Goal: Task Accomplishment & Management: Manage account settings

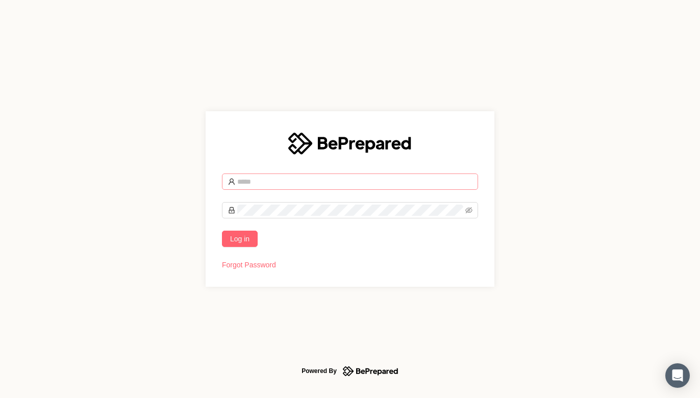
drag, startPoint x: 0, startPoint y: 0, endPoint x: 255, endPoint y: 178, distance: 310.9
click at [259, 178] on input "text" at bounding box center [354, 181] width 235 height 11
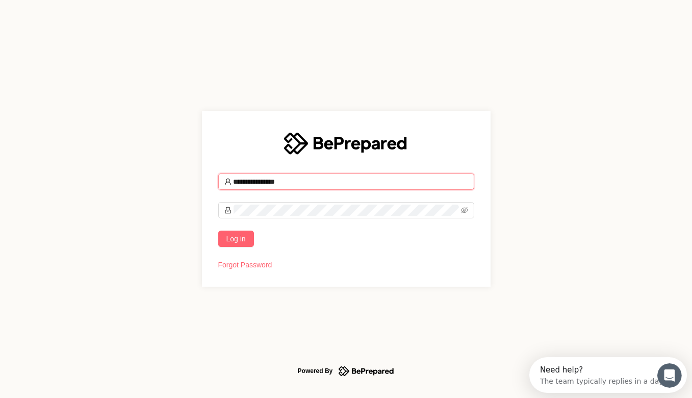
type input "**********"
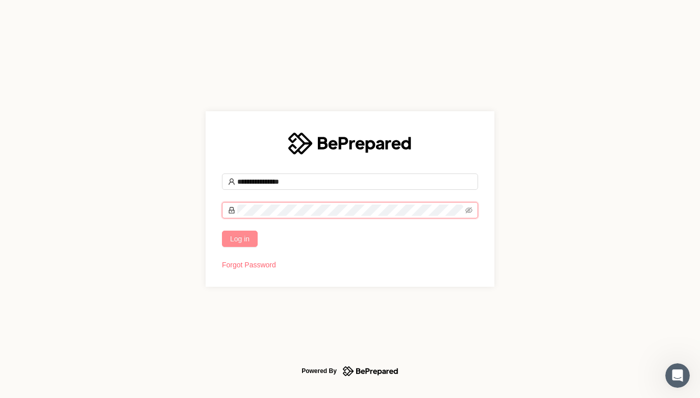
click at [245, 235] on span "Log in" at bounding box center [239, 238] width 19 height 11
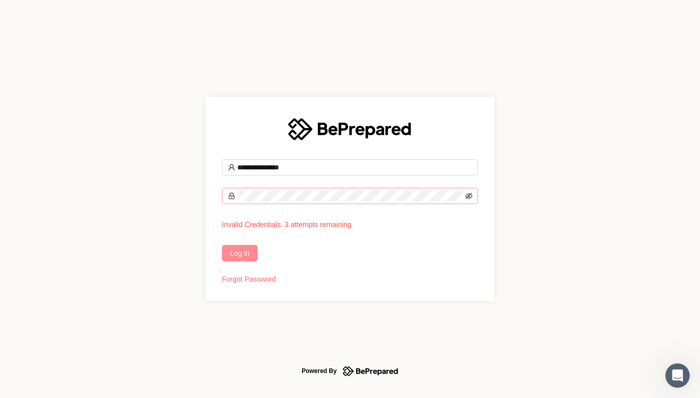
click at [470, 194] on icon "eye-invisible" at bounding box center [468, 195] width 7 height 7
click at [236, 256] on span "Log in" at bounding box center [239, 252] width 19 height 11
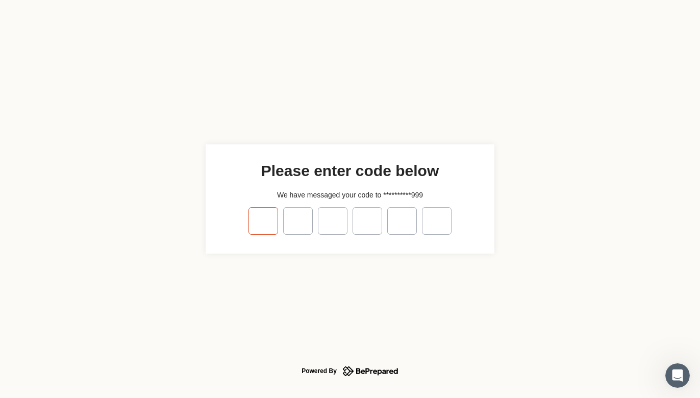
type input "*"
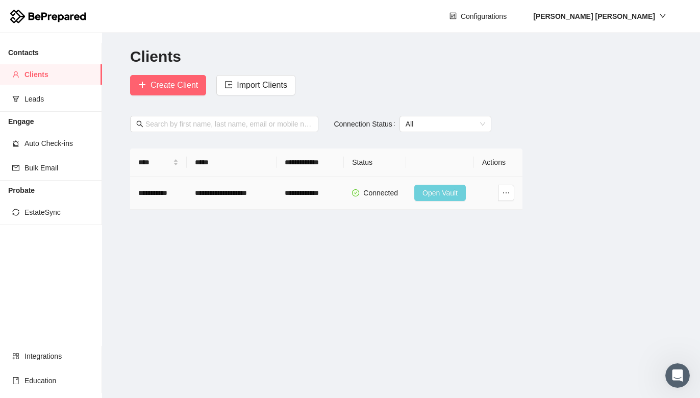
click at [438, 189] on span "Open Vault" at bounding box center [440, 192] width 35 height 11
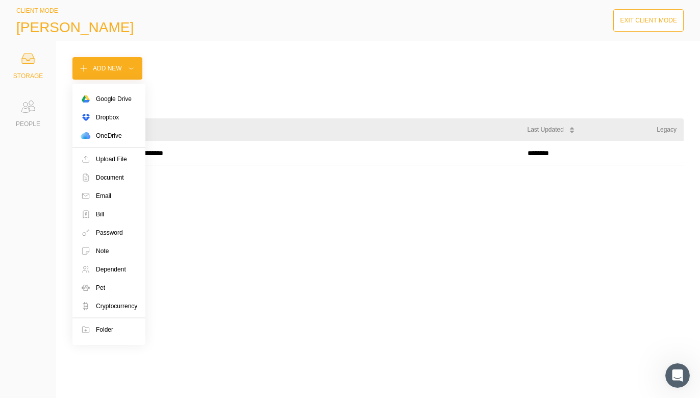
click at [93, 70] on div "Add New" at bounding box center [107, 68] width 29 height 10
click at [106, 328] on div "Folder" at bounding box center [104, 330] width 17 height 10
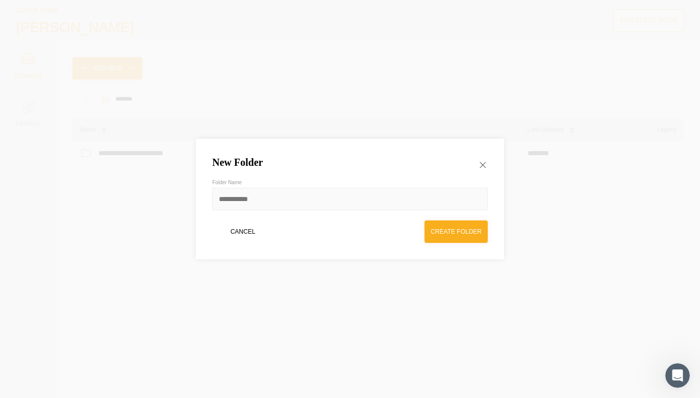
click at [231, 203] on input at bounding box center [350, 199] width 276 height 22
type input "**********"
click at [440, 231] on div "Create Folder" at bounding box center [456, 232] width 51 height 10
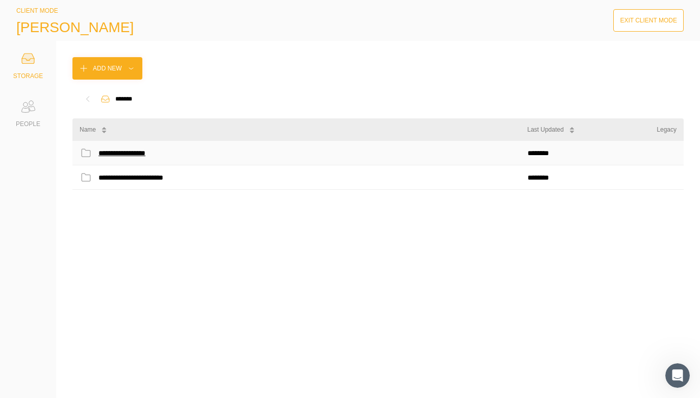
click at [139, 153] on div "**********" at bounding box center [130, 152] width 65 height 13
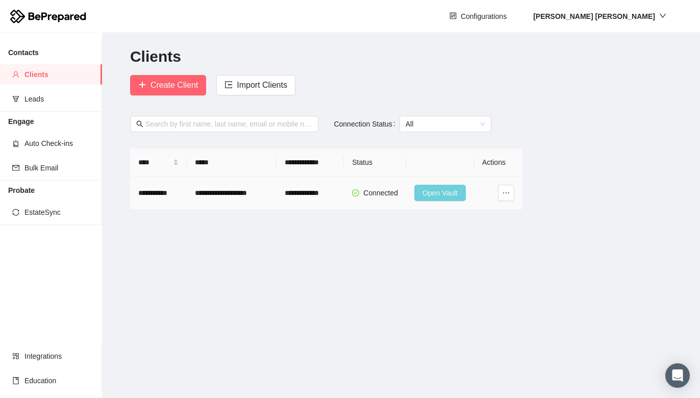
click at [454, 189] on span "Open Vault" at bounding box center [440, 192] width 35 height 11
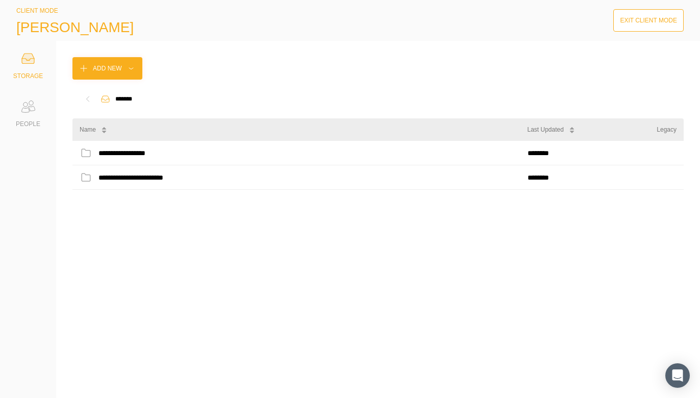
click at [663, 19] on div "Exit Client Mode" at bounding box center [648, 20] width 57 height 10
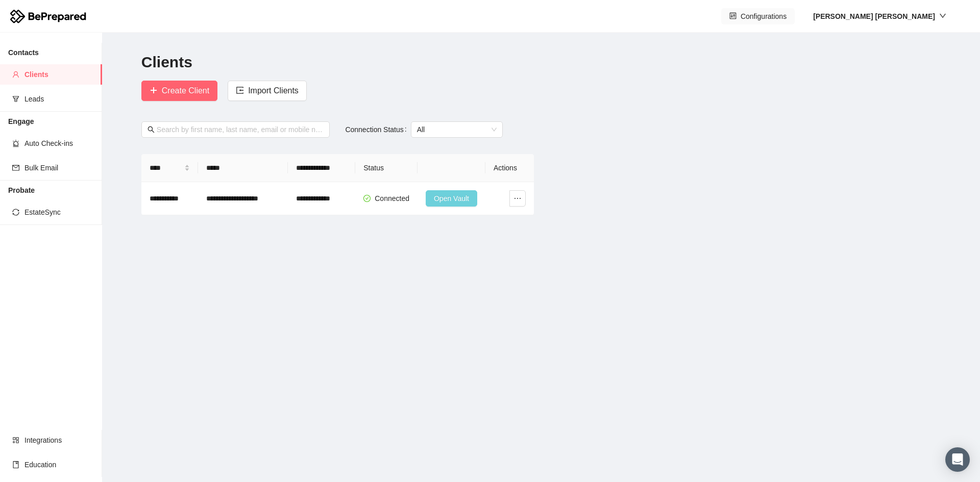
click at [700, 17] on span "Configurations" at bounding box center [763, 16] width 46 height 11
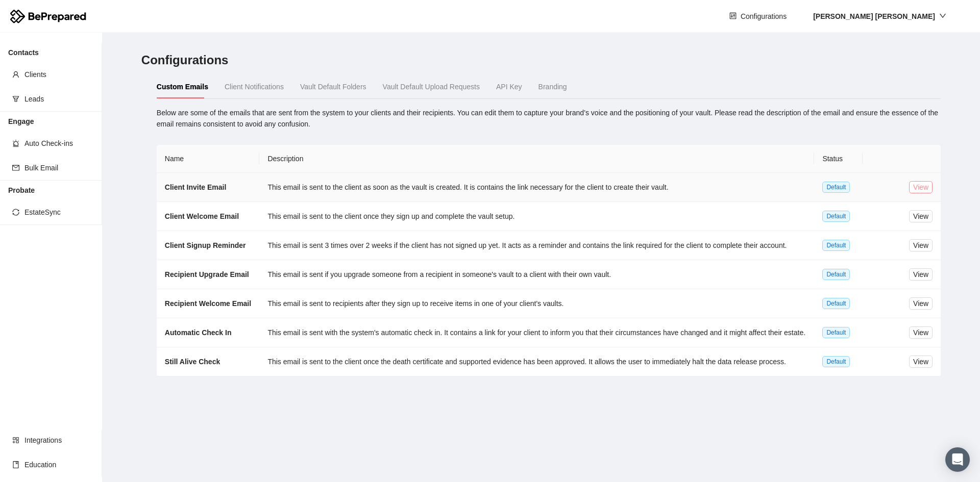
click at [700, 187] on span "View" at bounding box center [920, 187] width 15 height 11
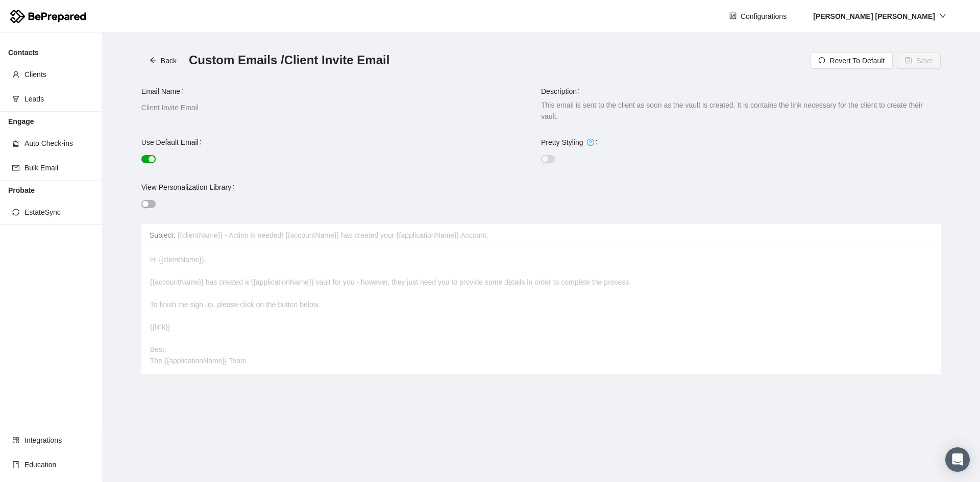
click at [150, 156] on div "button" at bounding box center [151, 159] width 6 height 6
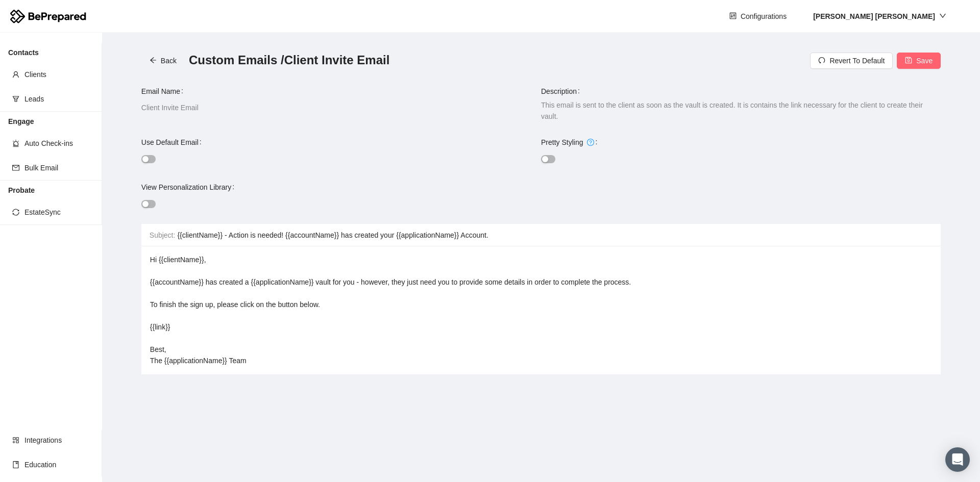
click at [547, 156] on div "button" at bounding box center [545, 159] width 6 height 6
click at [547, 155] on button "button" at bounding box center [548, 159] width 14 height 8
click at [150, 200] on button "button" at bounding box center [148, 204] width 14 height 8
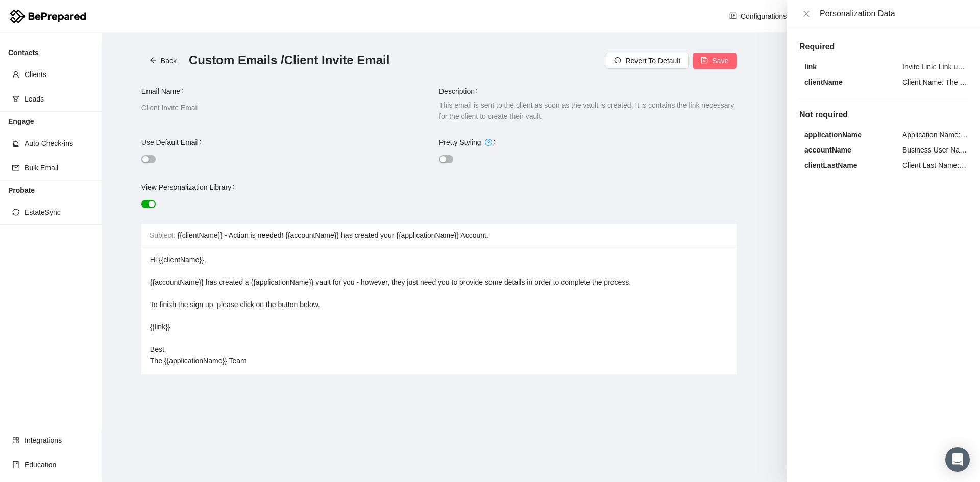
click at [151, 153] on div at bounding box center [290, 158] width 298 height 11
click at [147, 157] on div "button" at bounding box center [145, 159] width 6 height 6
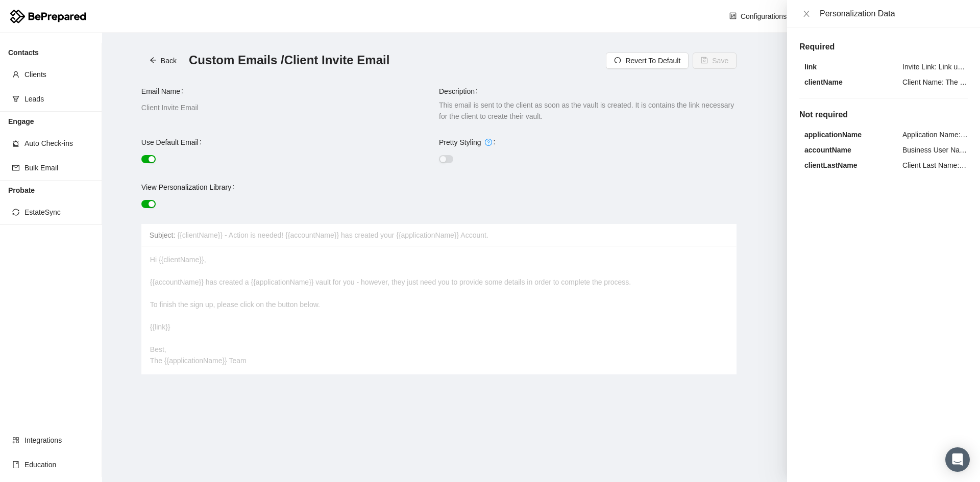
click at [151, 203] on div "button" at bounding box center [151, 204] width 6 height 6
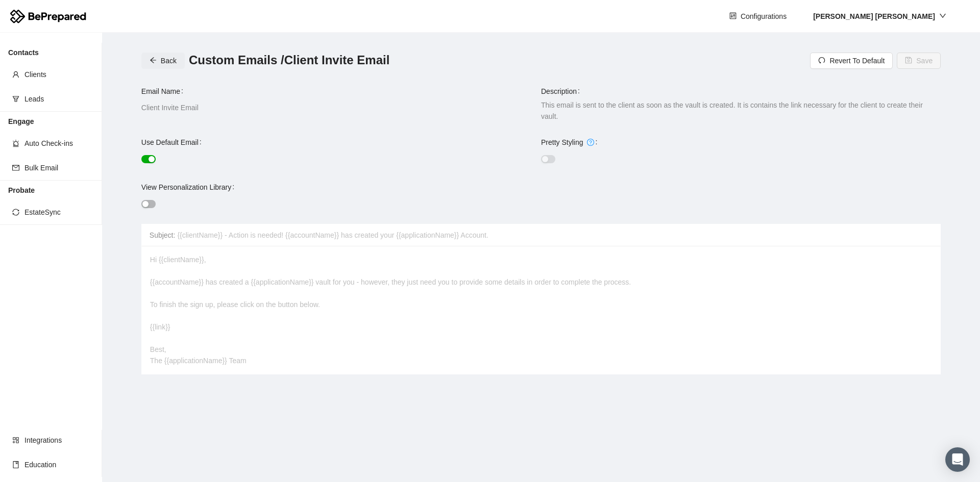
click at [169, 63] on span "Back" at bounding box center [169, 60] width 16 height 11
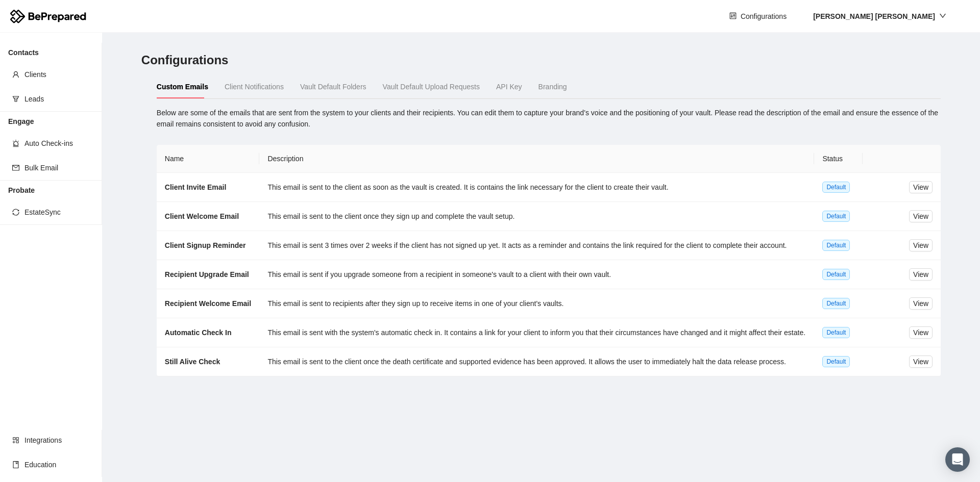
click at [440, 85] on span "Vault Default Upload Requests" at bounding box center [431, 87] width 97 height 8
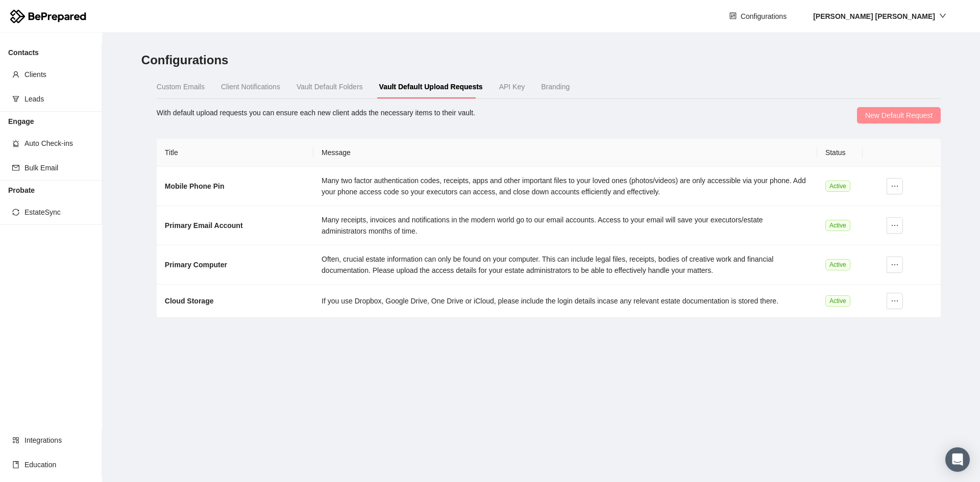
click at [700, 113] on span "New Default Request" at bounding box center [898, 115] width 67 height 11
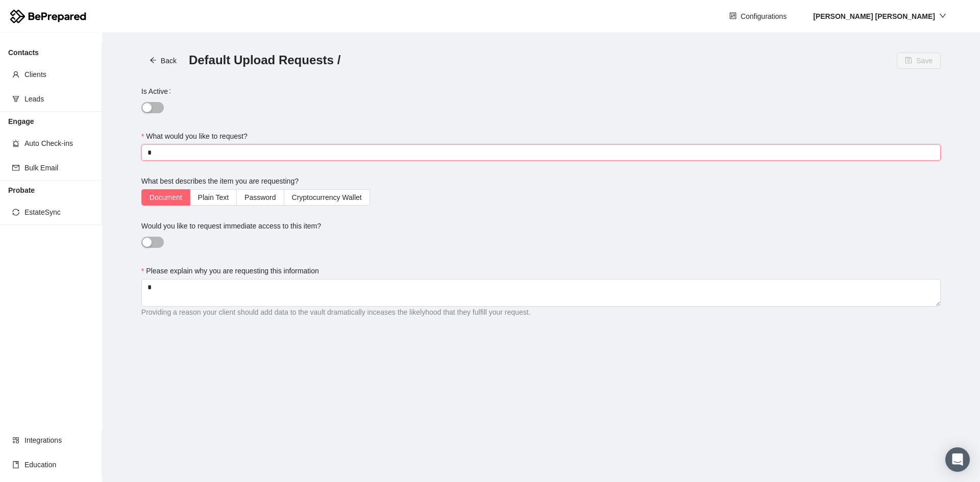
click at [387, 156] on input "What would you like to request?" at bounding box center [540, 152] width 799 height 16
type input "********"
click at [147, 239] on div "button" at bounding box center [146, 242] width 9 height 9
click at [409, 286] on textarea "Please explain why you are requesting this information" at bounding box center [540, 293] width 799 height 28
type textarea "**********"
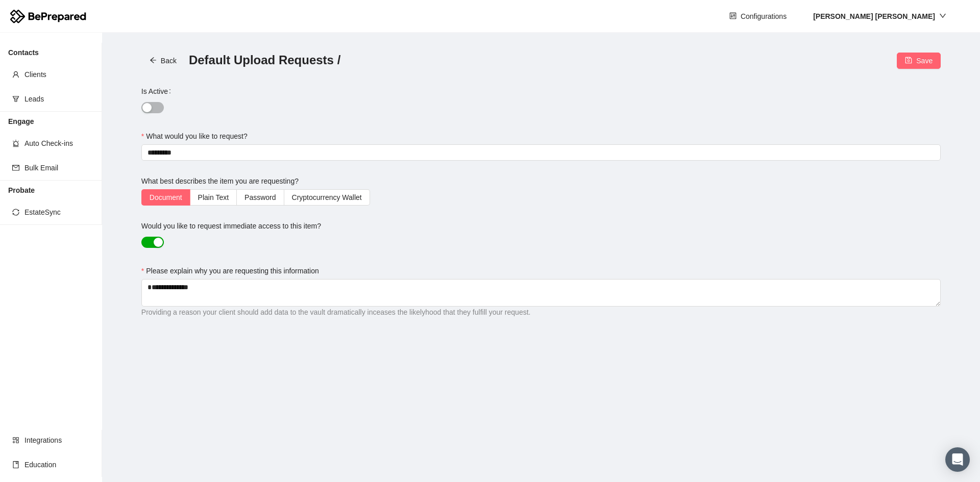
click at [152, 107] on button "Is Active" at bounding box center [152, 107] width 22 height 11
click at [700, 59] on button "Save" at bounding box center [919, 61] width 44 height 16
click at [162, 60] on span "Back" at bounding box center [169, 60] width 16 height 11
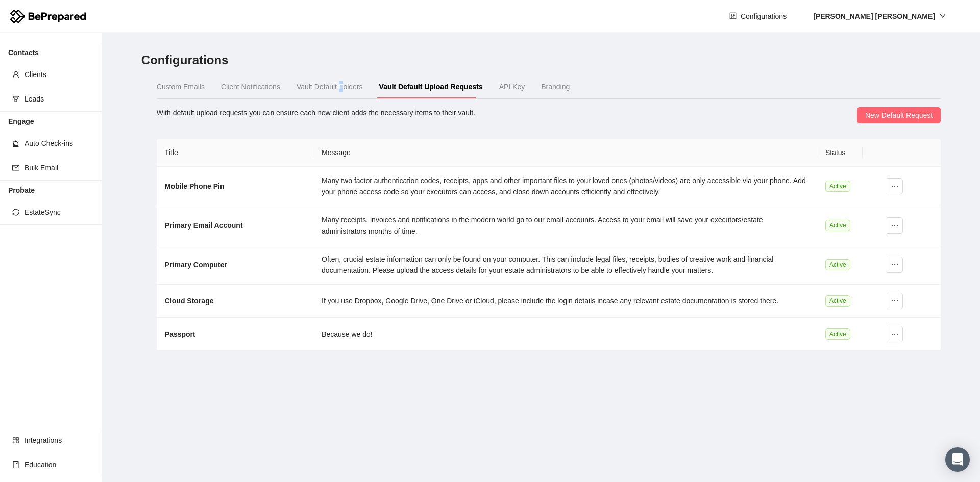
click at [338, 92] on div "Vault Default Folders" at bounding box center [329, 86] width 66 height 23
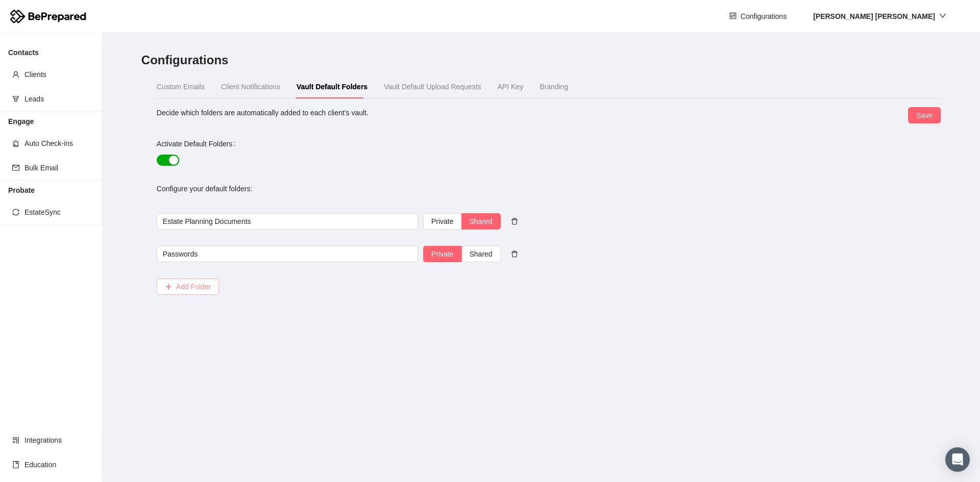
click at [186, 285] on span "Add Folder" at bounding box center [193, 286] width 35 height 11
click at [193, 289] on input "text" at bounding box center [287, 287] width 261 height 16
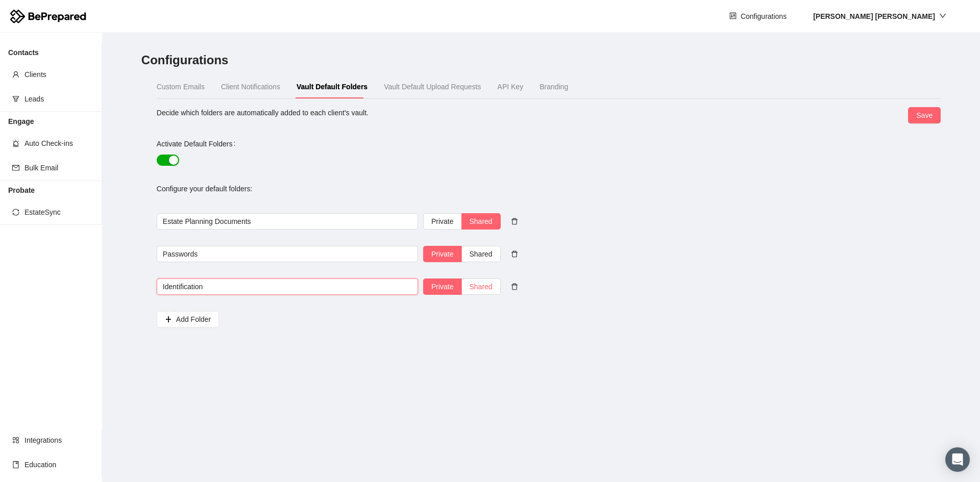
type input "Identification"
click at [482, 288] on span "Shared" at bounding box center [480, 287] width 23 height 8
click at [462, 289] on input "Shared" at bounding box center [462, 289] width 0 height 0
click at [700, 113] on span "Save" at bounding box center [924, 115] width 16 height 11
click at [49, 72] on span "Clients" at bounding box center [58, 74] width 69 height 20
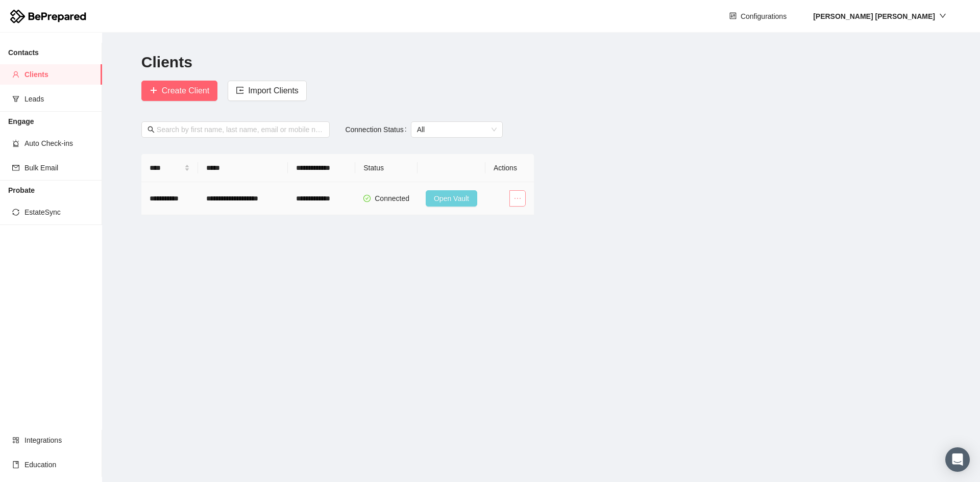
click at [513, 195] on icon "ellipsis" at bounding box center [517, 198] width 8 height 8
click at [478, 234] on span "Request Data" at bounding box center [491, 234] width 60 height 11
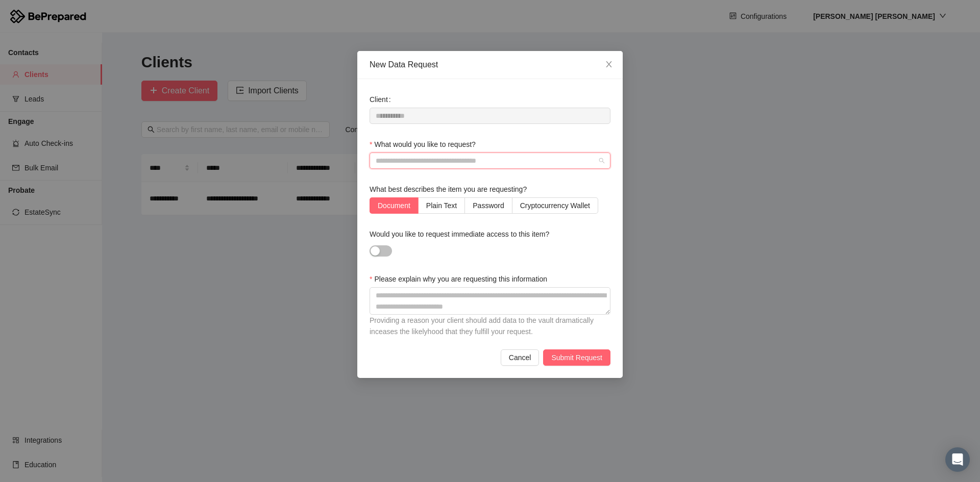
click at [478, 161] on input "What would you like to request?" at bounding box center [486, 160] width 221 height 15
click at [423, 194] on div "Email Credentials" at bounding box center [490, 197] width 229 height 11
click at [387, 251] on button "Would you like to request immediate access to this item?" at bounding box center [380, 250] width 22 height 11
click at [480, 307] on textarea "Please explain why you are requesting this information" at bounding box center [489, 301] width 241 height 28
type textarea "*********"
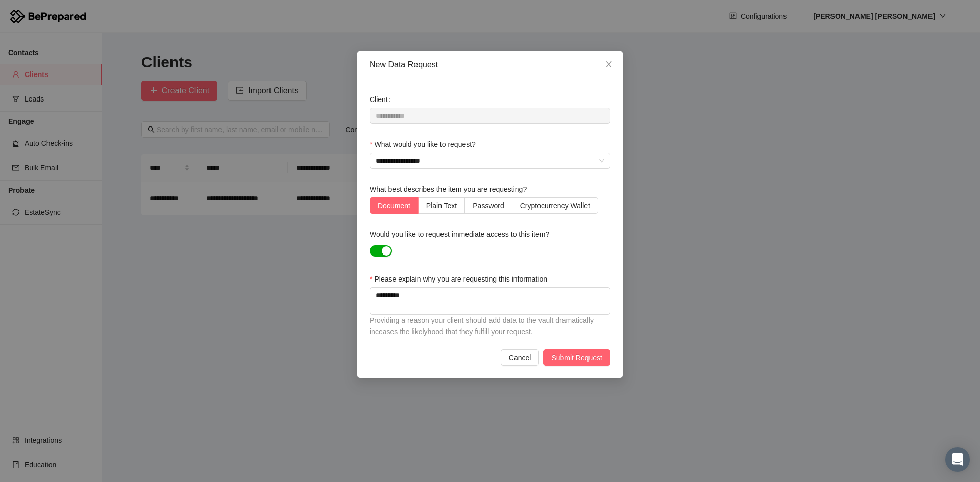
click at [580, 367] on div "**********" at bounding box center [489, 228] width 265 height 299
click at [587, 353] on span "Submit Request" at bounding box center [576, 357] width 51 height 11
